Goal: Information Seeking & Learning: Learn about a topic

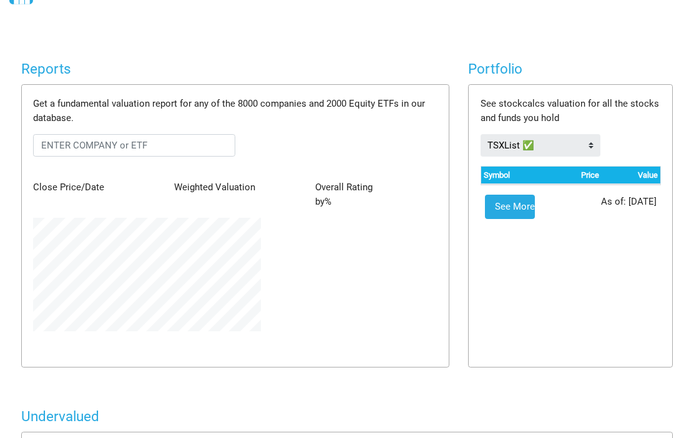
scroll to position [57, 0]
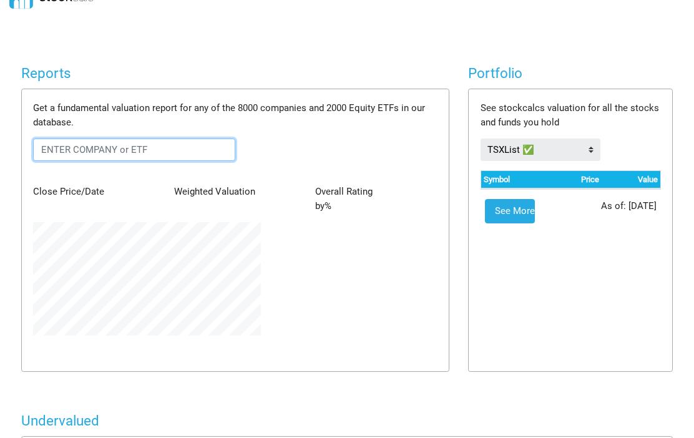
click at [57, 147] on input "text" at bounding box center [134, 149] width 202 height 22
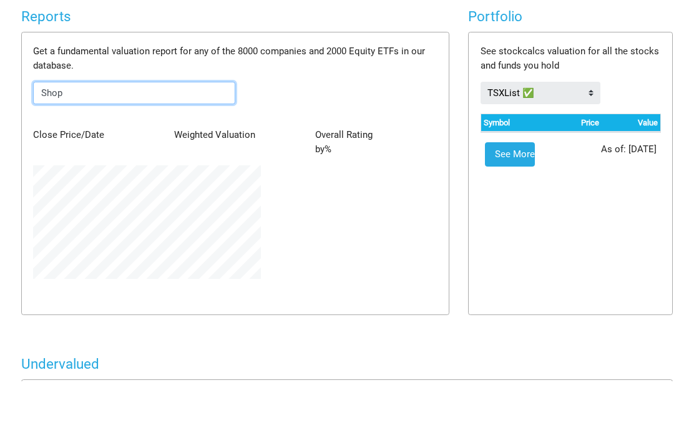
type input "Shop"
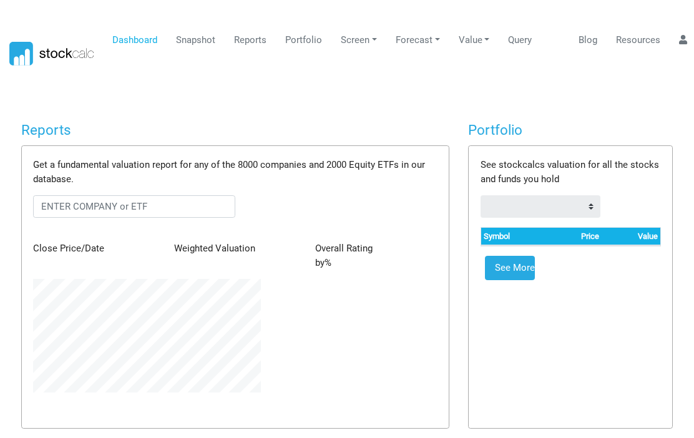
scroll to position [114, 246]
click at [503, 236] on th "Symbol" at bounding box center [513, 236] width 64 height 17
click at [506, 238] on th "Symbol" at bounding box center [513, 236] width 64 height 17
click at [517, 269] on link "See More" at bounding box center [510, 268] width 50 height 25
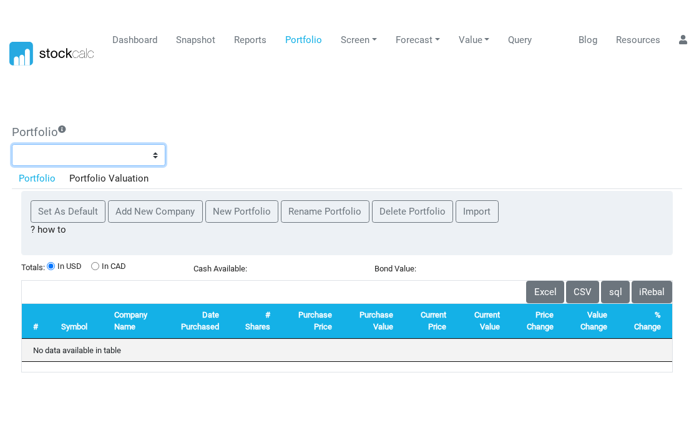
click at [34, 152] on select at bounding box center [88, 155] width 153 height 22
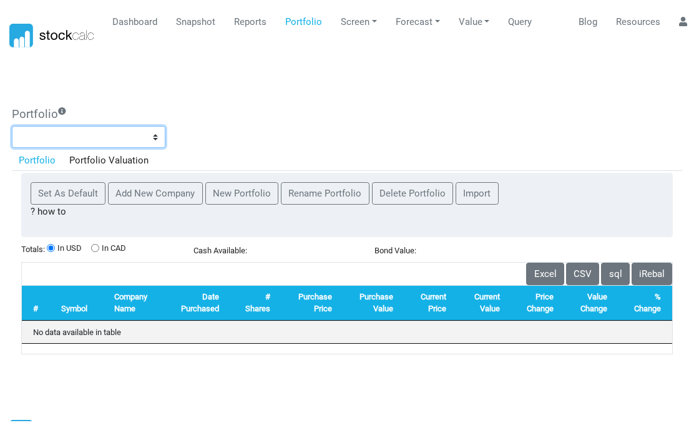
scroll to position [0, 0]
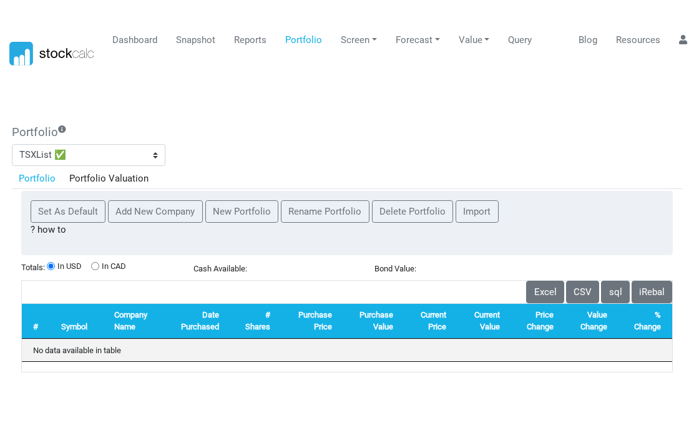
click at [198, 47] on link "Snapshot" at bounding box center [196, 40] width 49 height 24
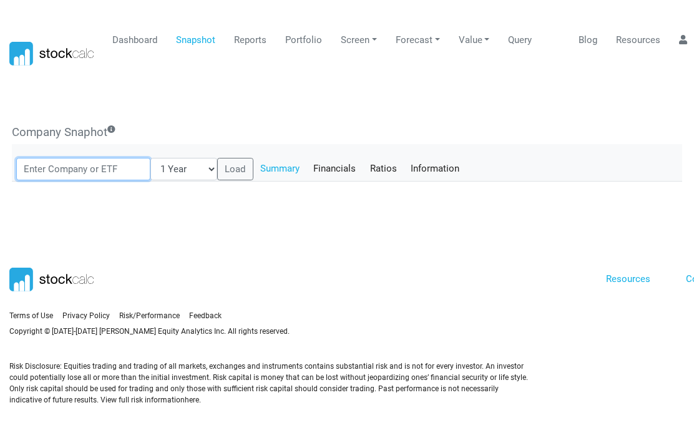
click at [49, 167] on input "text" at bounding box center [83, 169] width 134 height 22
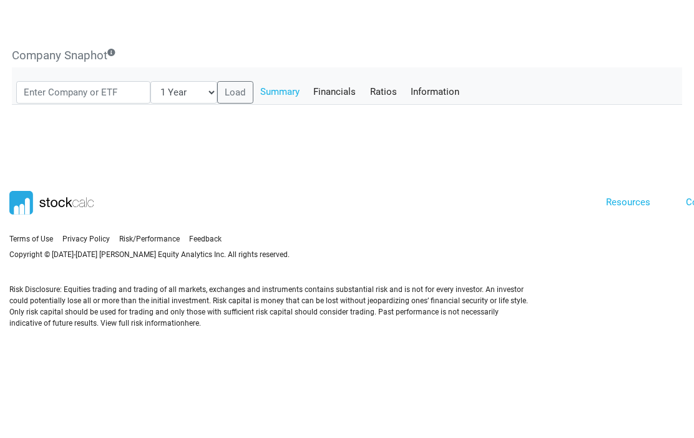
click at [58, 168] on div "Reports Get a fundamental valuation report for any of the 8000 companies and 20…" at bounding box center [347, 162] width 680 height 90
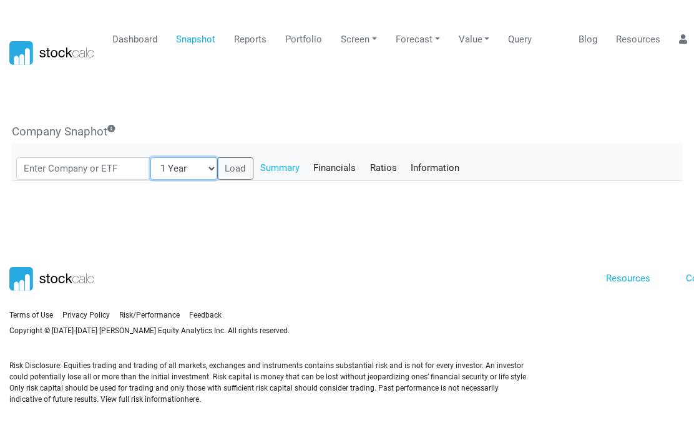
click at [184, 158] on select "1 Year 3 Months 6 Months 1 Month 3 Years 5 Years" at bounding box center [183, 169] width 67 height 22
select select "1"
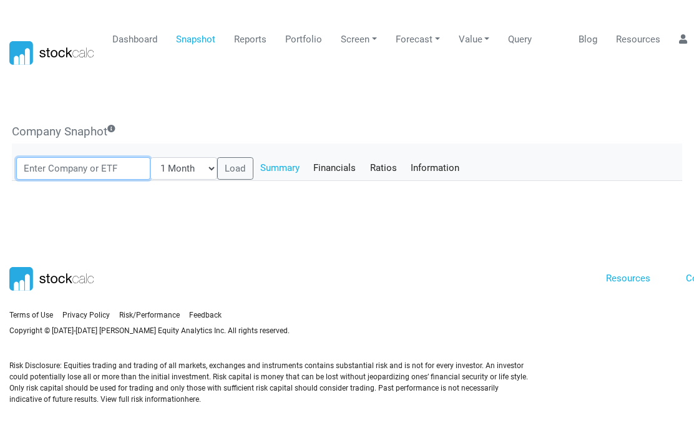
click at [60, 158] on input "text" at bounding box center [83, 169] width 134 height 22
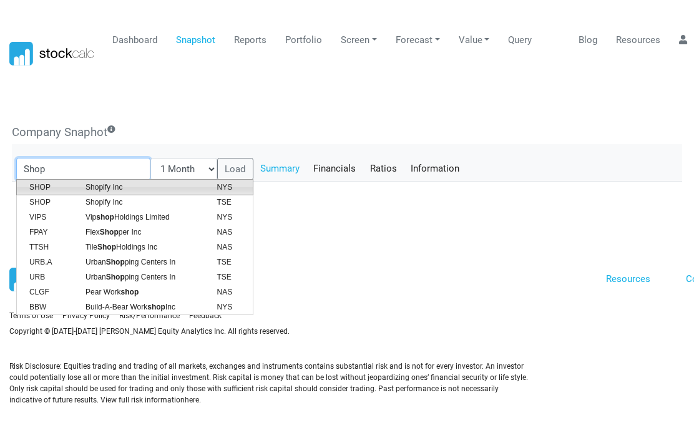
click at [46, 181] on span "SHOP" at bounding box center [48, 186] width 56 height 11
type input "SHOP:[GEOGRAPHIC_DATA]"
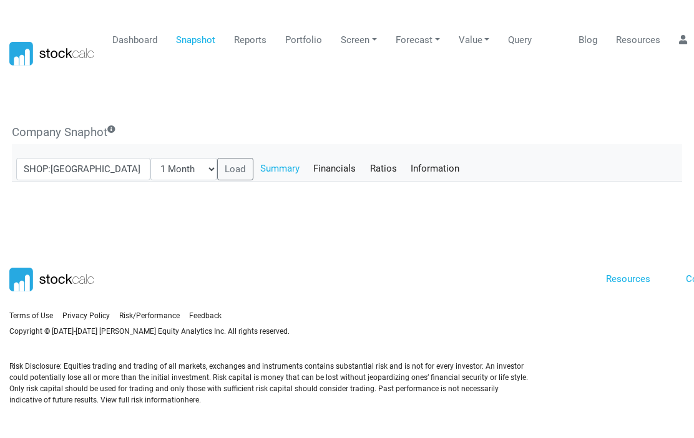
click at [217, 158] on button "Load" at bounding box center [235, 169] width 36 height 22
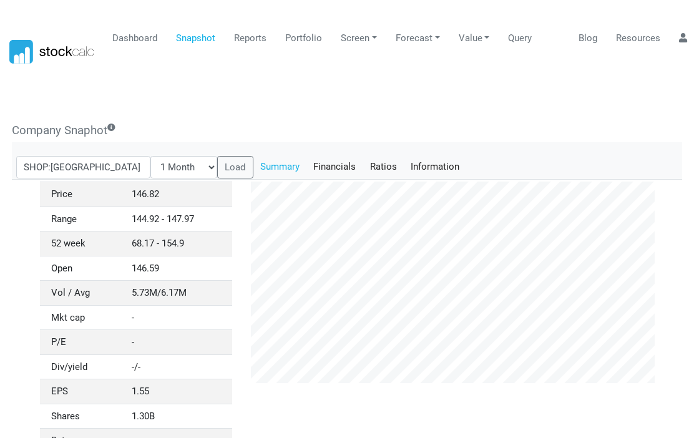
scroll to position [1, 0]
click at [311, 167] on link "Financials" at bounding box center [334, 167] width 57 height 21
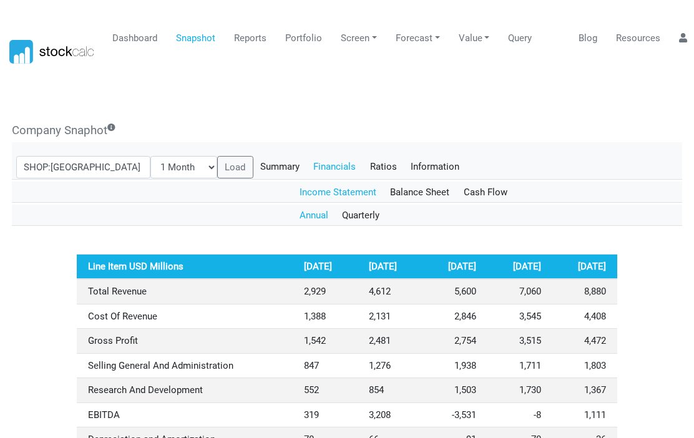
click at [363, 167] on link "Ratios" at bounding box center [383, 166] width 41 height 21
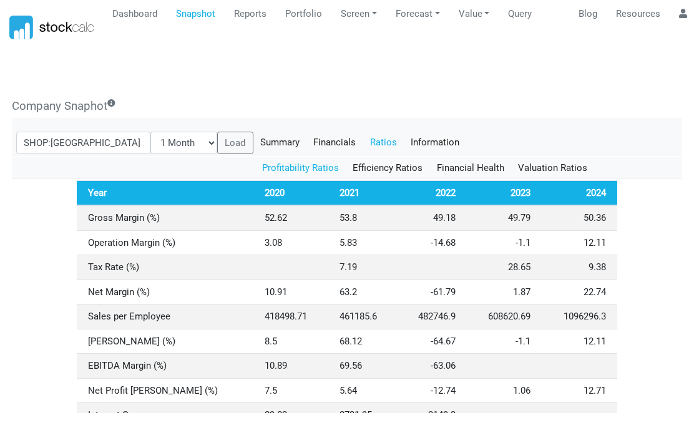
scroll to position [33, 0]
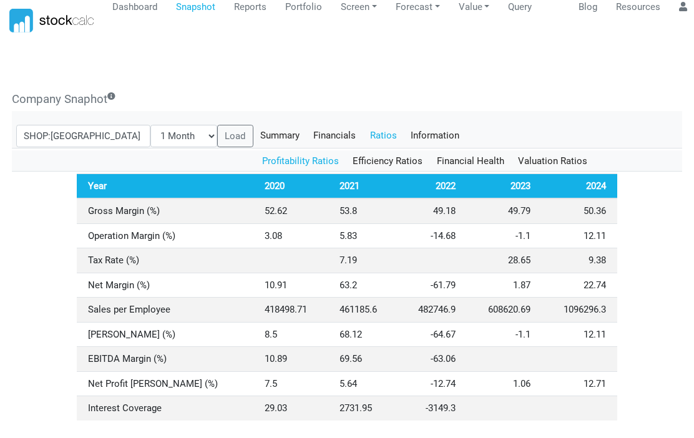
click at [409, 137] on link "Information" at bounding box center [435, 135] width 63 height 21
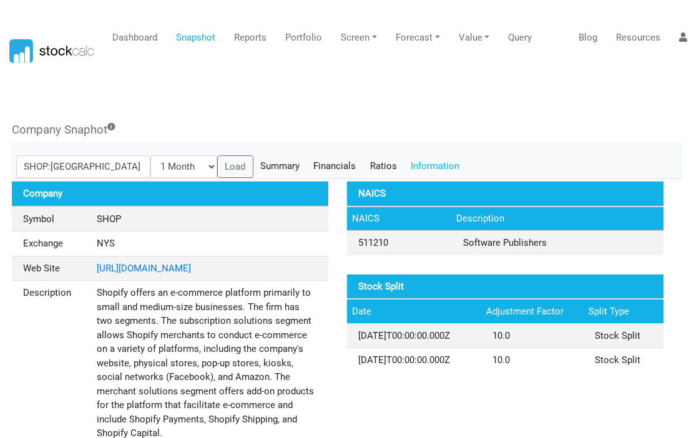
scroll to position [0, 0]
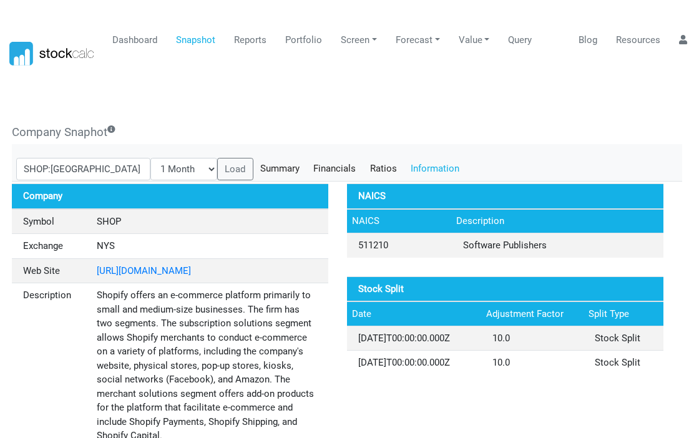
click at [253, 41] on link "Reports" at bounding box center [251, 40] width 42 height 24
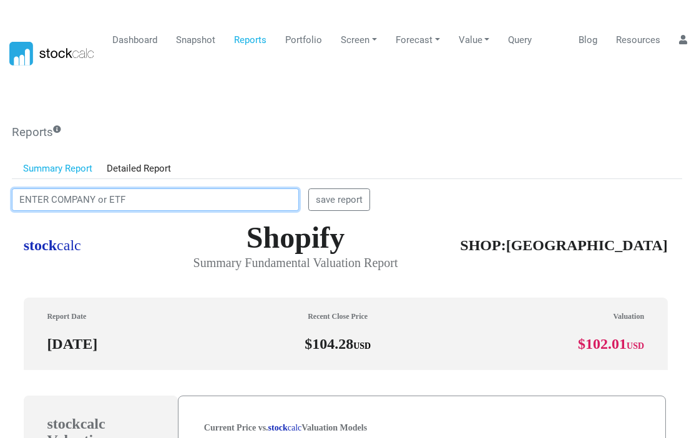
click at [44, 196] on input "text" at bounding box center [155, 199] width 287 height 22
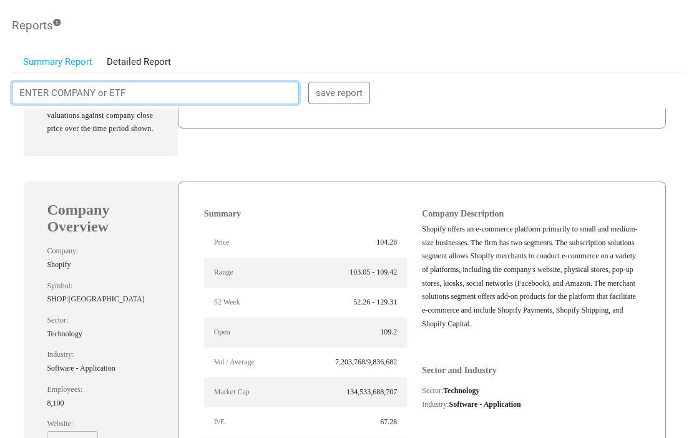
scroll to position [702, 0]
click at [133, 94] on input "text" at bounding box center [155, 93] width 287 height 22
click at [139, 91] on input "text" at bounding box center [155, 93] width 287 height 22
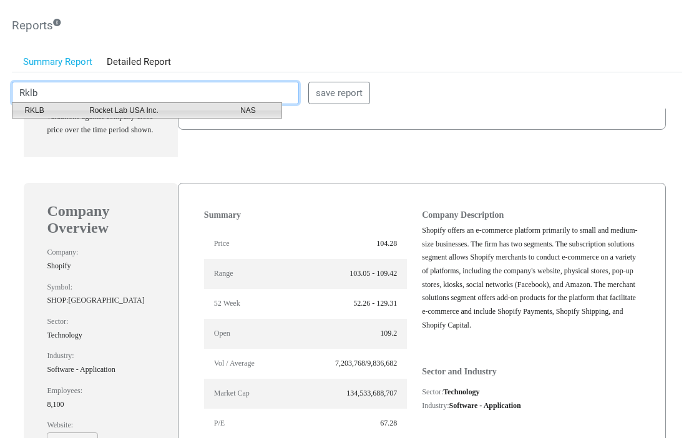
click at [43, 112] on span "RKLB" at bounding box center [47, 110] width 65 height 11
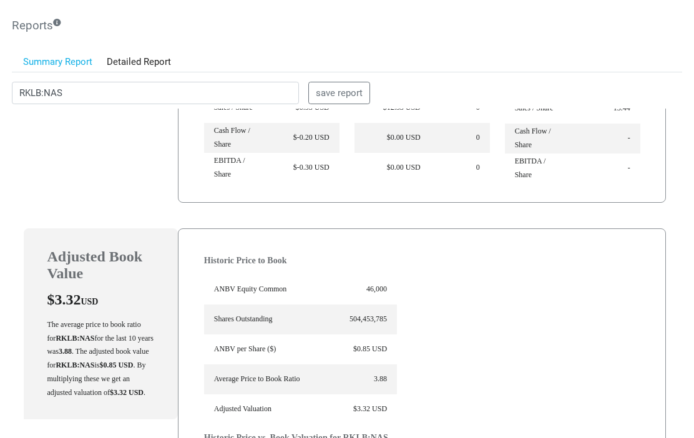
scroll to position [2616, 0]
click at [74, 89] on input "RKLB:NAS" at bounding box center [155, 93] width 287 height 22
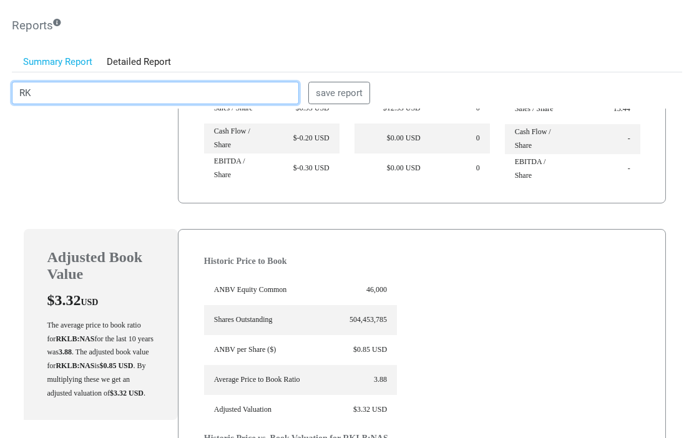
type input "R"
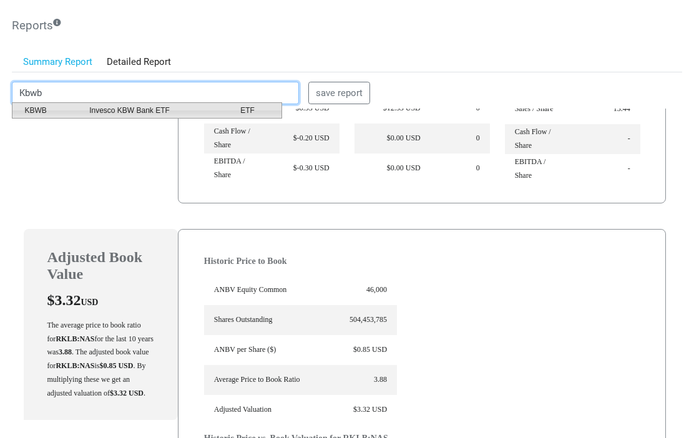
click at [44, 112] on span "KBWB" at bounding box center [47, 110] width 65 height 11
type input "KBWB:ETF"
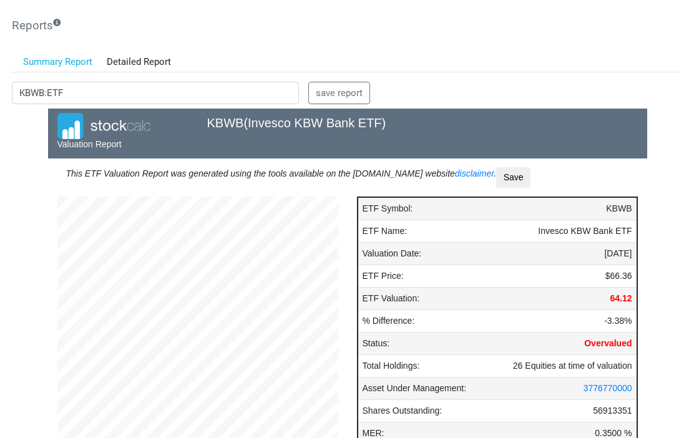
scroll to position [0, 0]
click at [63, 62] on link "Summary Report" at bounding box center [58, 61] width 84 height 21
click at [143, 64] on link "Detailed Report" at bounding box center [139, 61] width 79 height 21
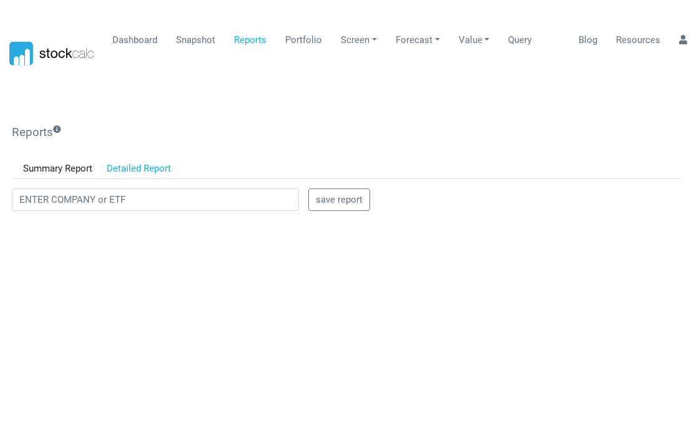
scroll to position [21, 0]
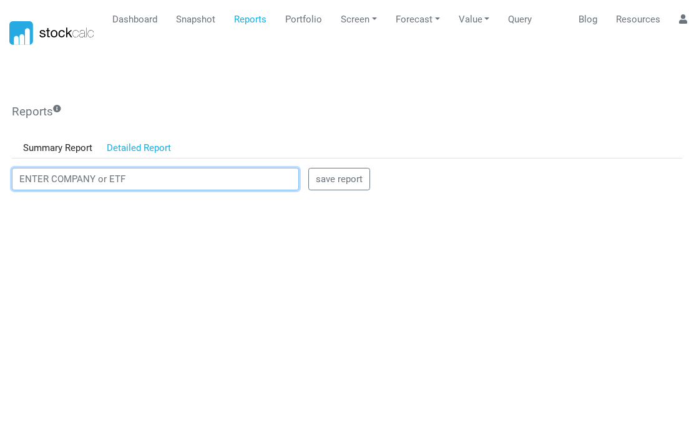
click at [36, 175] on input "text" at bounding box center [155, 179] width 287 height 22
click at [137, 168] on input "text" at bounding box center [155, 179] width 287 height 22
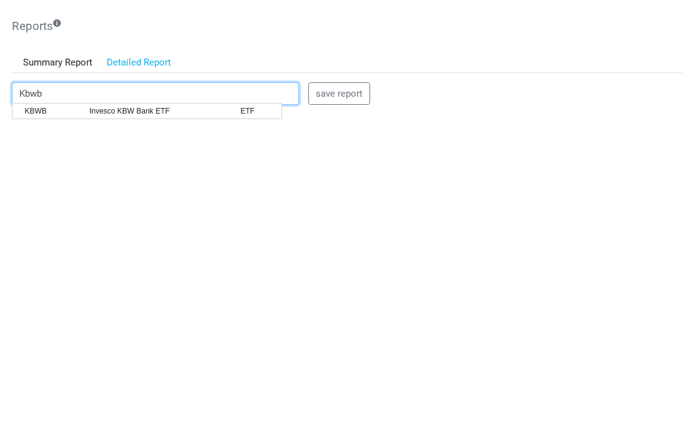
type input "Kbwb"
click at [339, 168] on button "save report" at bounding box center [339, 179] width 62 height 22
click at [60, 90] on input "Kbwb" at bounding box center [155, 93] width 287 height 22
click at [82, 92] on input "Kbwb" at bounding box center [155, 93] width 287 height 22
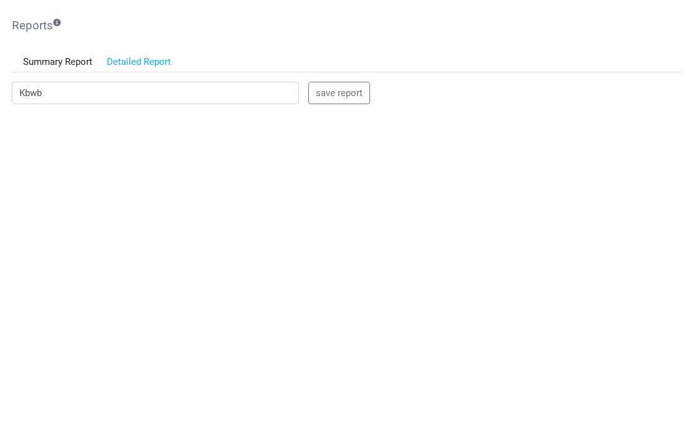
click at [145, 60] on link "Detailed Report" at bounding box center [139, 62] width 79 height 21
click at [144, 60] on link "Detailed Report" at bounding box center [139, 61] width 79 height 21
click at [140, 60] on link "Detailed Report" at bounding box center [139, 61] width 79 height 21
click at [69, 93] on input "Kbwb" at bounding box center [155, 93] width 287 height 22
click at [66, 93] on input "Kbwb" at bounding box center [155, 93] width 287 height 22
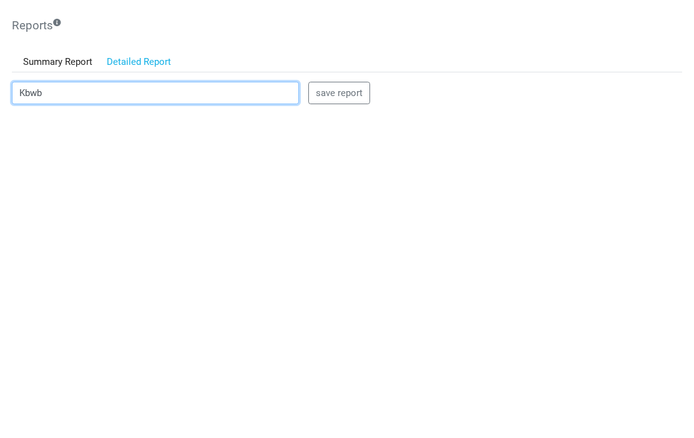
scroll to position [106, 0]
click at [62, 92] on input "Kbwb" at bounding box center [155, 93] width 287 height 22
